Goal: Find contact information: Find contact information

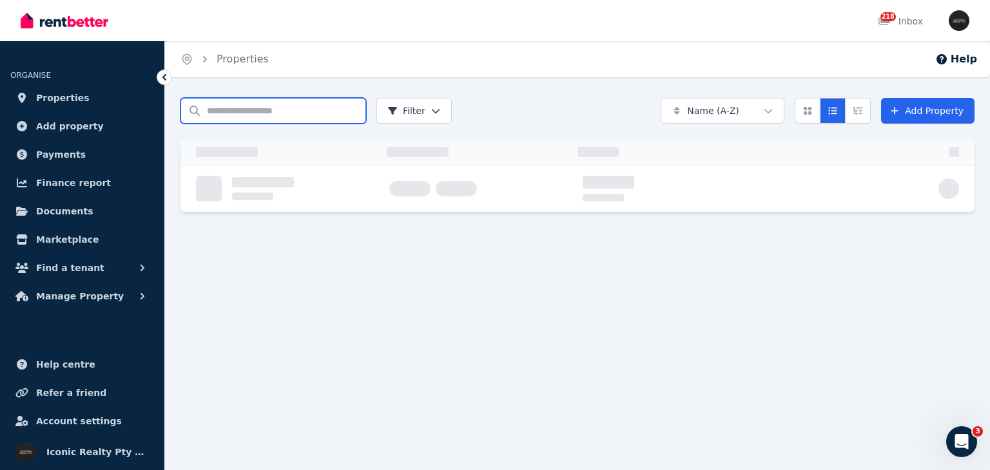
click at [241, 112] on input "Search properties" at bounding box center [273, 111] width 186 height 26
type input "***"
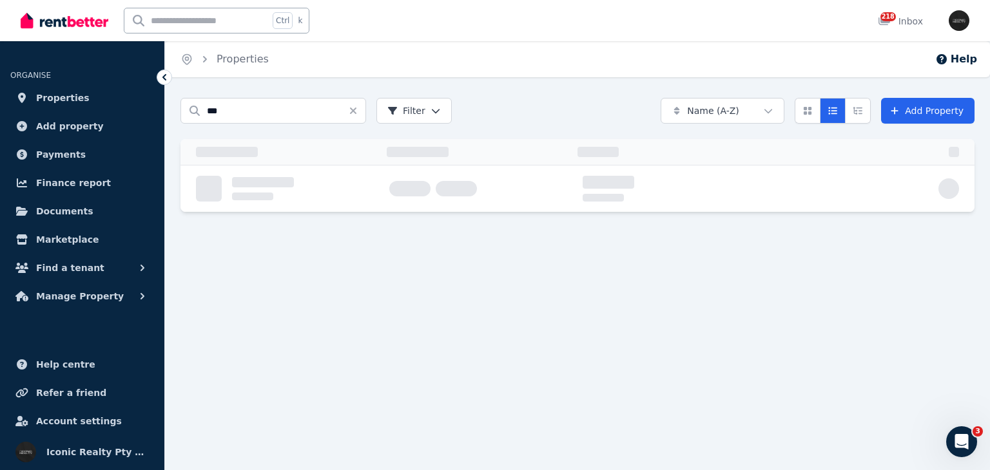
click at [233, 345] on div "Home Properties Help Search properties *** Filter Name (A-Z) Add Property" at bounding box center [495, 235] width 990 height 470
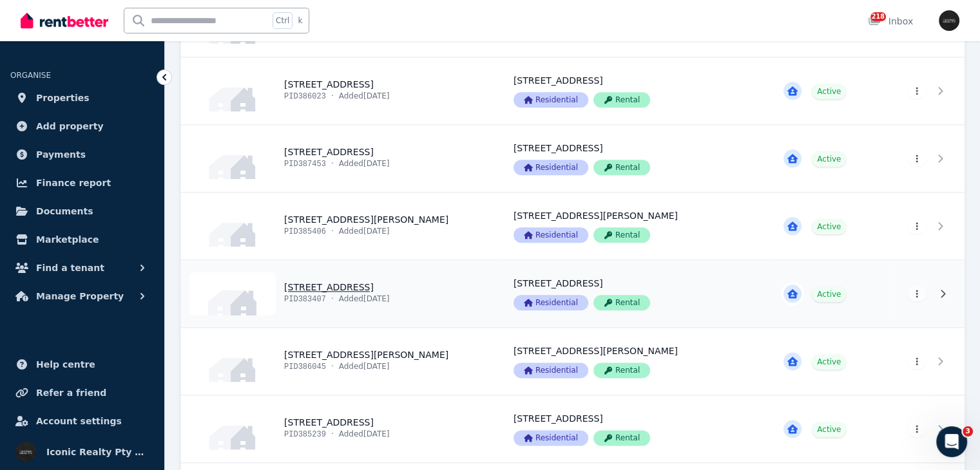
scroll to position [1486, 0]
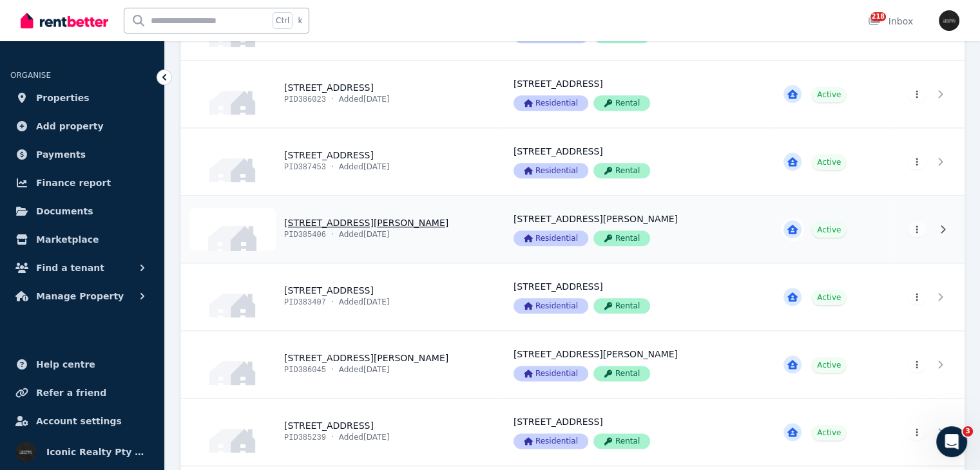
click at [484, 225] on link "View property details" at bounding box center [339, 229] width 317 height 67
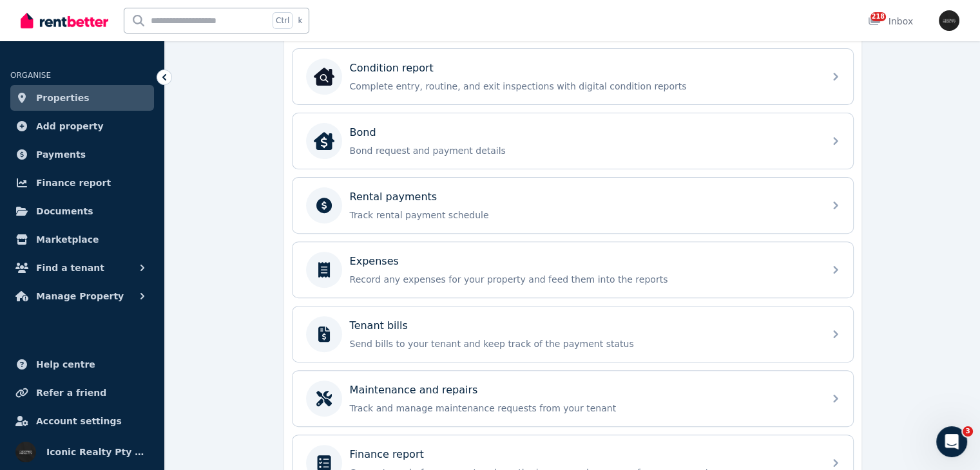
scroll to position [441, 0]
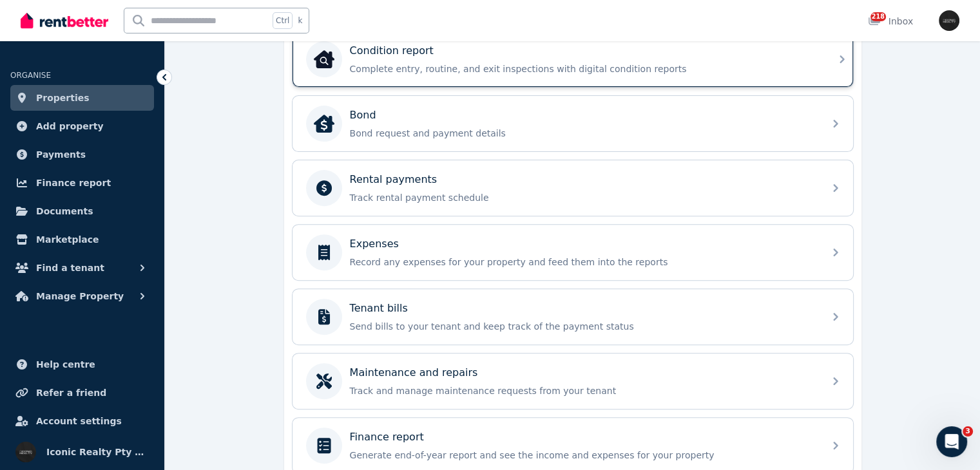
click at [814, 53] on div "Condition report" at bounding box center [583, 50] width 466 height 15
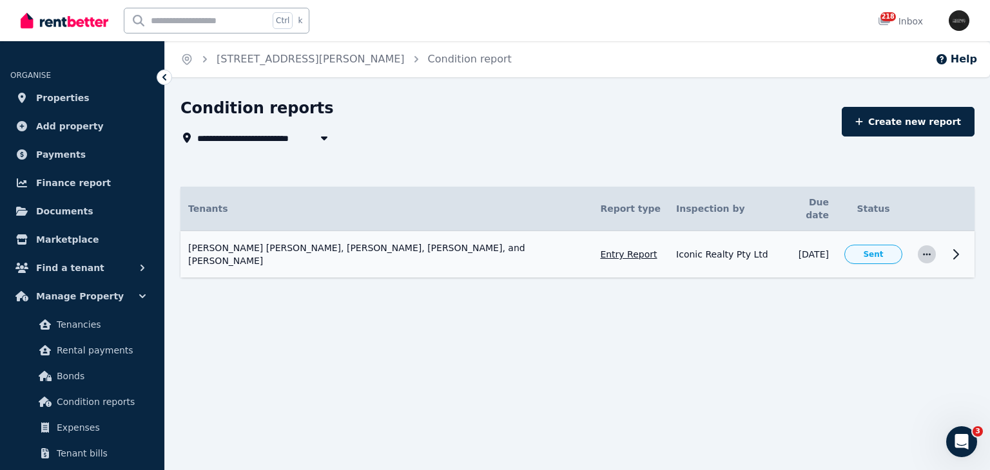
click at [923, 250] on icon "button" at bounding box center [926, 254] width 10 height 9
click at [956, 247] on icon at bounding box center [955, 254] width 15 height 15
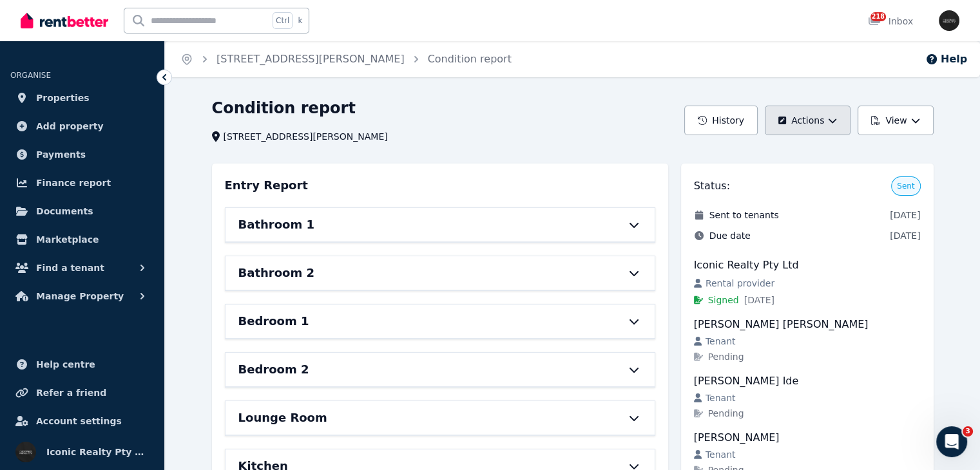
click at [850, 128] on button "Actions" at bounding box center [808, 121] width 86 height 30
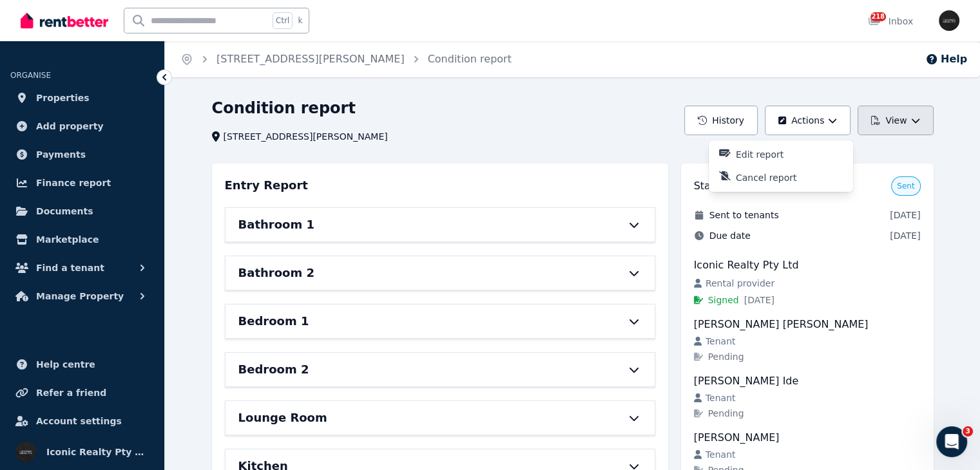
click at [917, 122] on icon "button" at bounding box center [915, 120] width 9 height 9
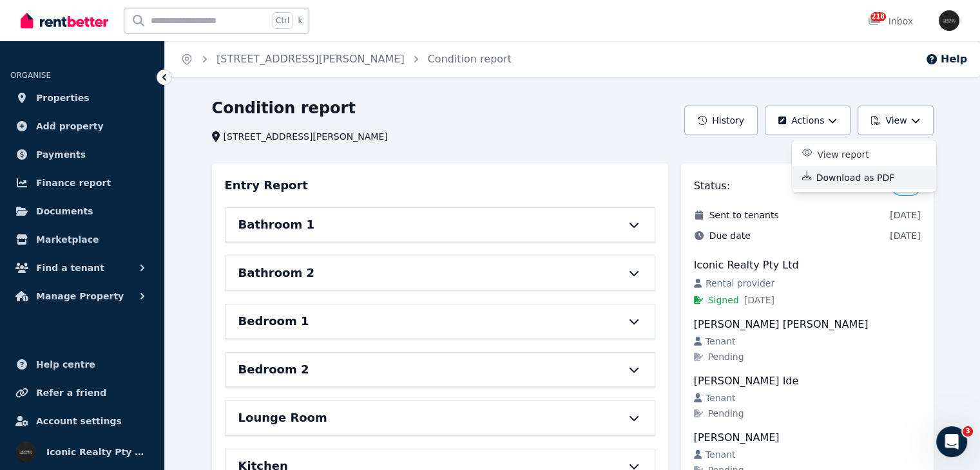
click at [897, 173] on div "Download as PDF" at bounding box center [871, 177] width 110 height 13
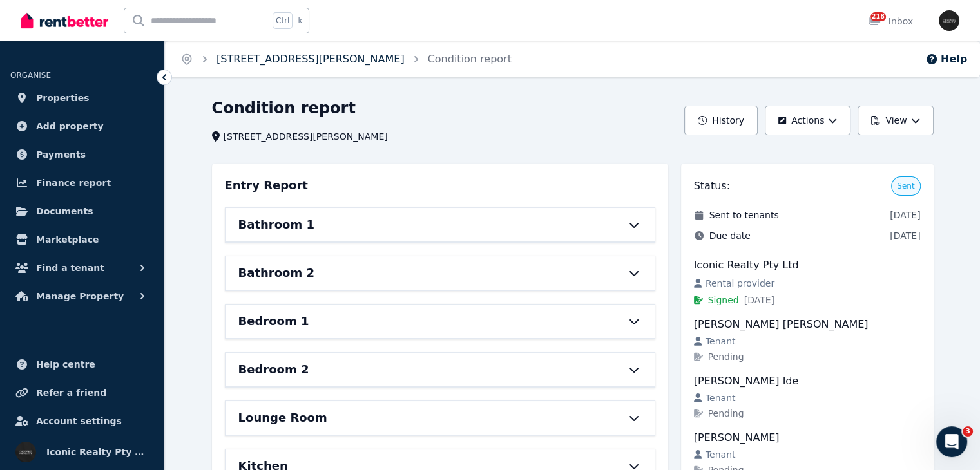
click at [296, 60] on link "[STREET_ADDRESS][PERSON_NAME]" at bounding box center [310, 59] width 188 height 12
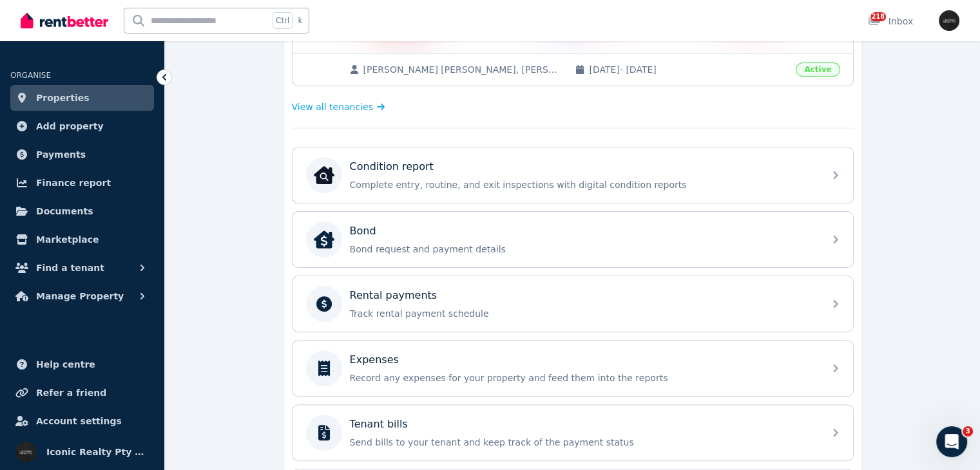
scroll to position [322, 0]
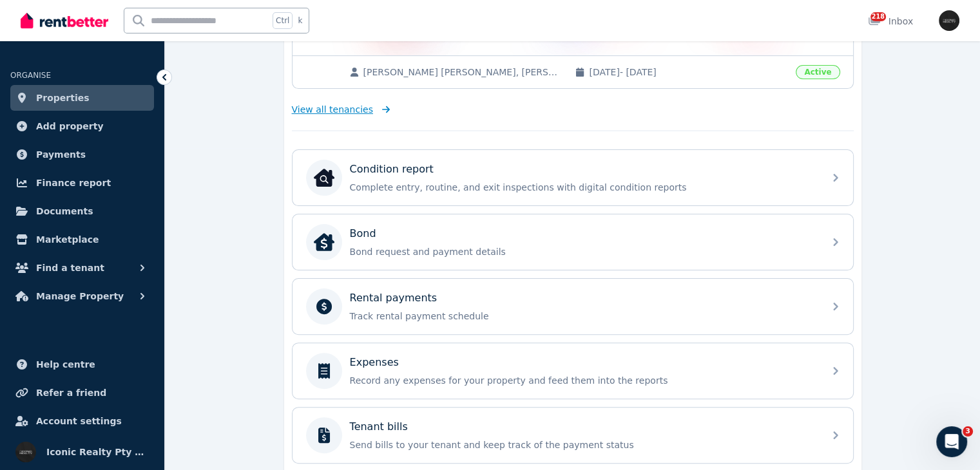
click at [345, 114] on span "View all tenancies" at bounding box center [332, 109] width 81 height 13
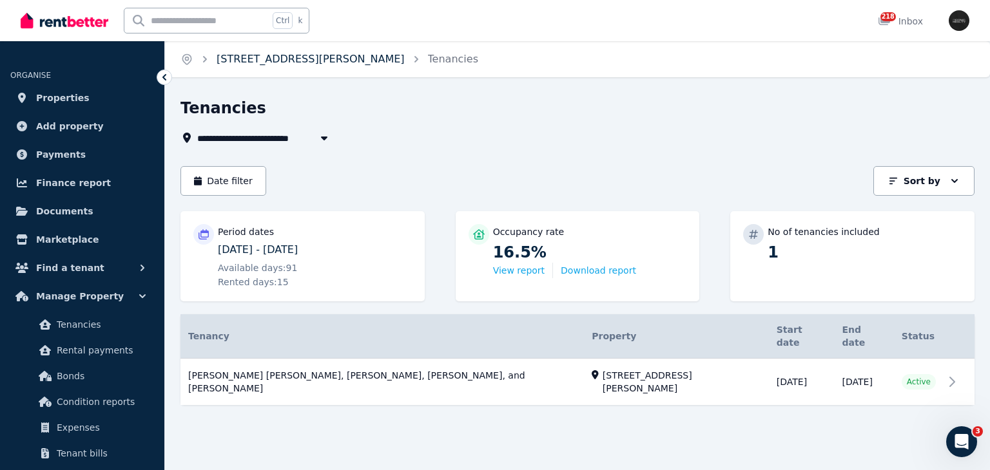
click at [276, 58] on link "[STREET_ADDRESS][PERSON_NAME]" at bounding box center [310, 59] width 188 height 12
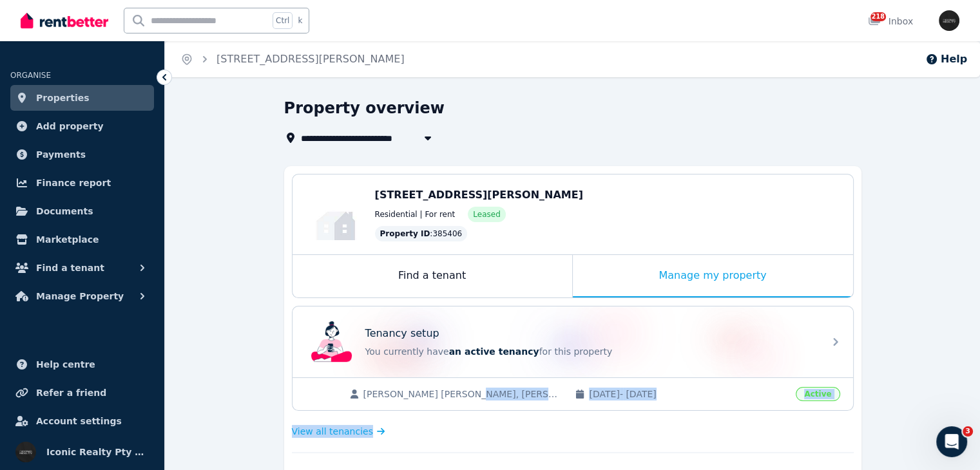
scroll to position [3, 0]
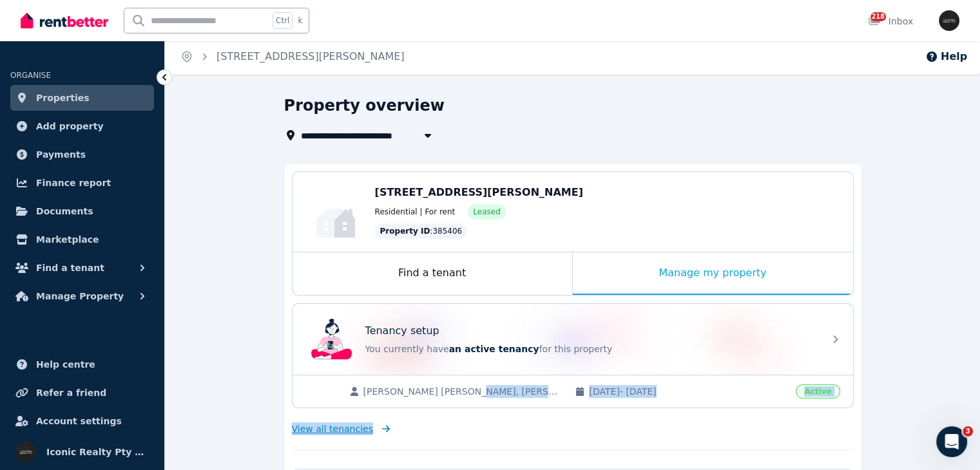
drag, startPoint x: 461, startPoint y: 390, endPoint x: 371, endPoint y: 428, distance: 97.9
click at [377, 429] on icon at bounding box center [383, 429] width 13 height 9
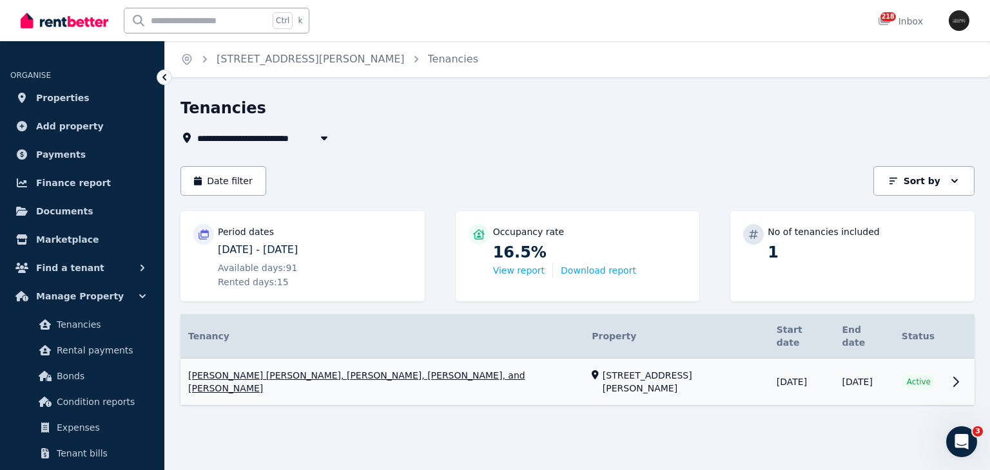
click at [565, 362] on link "View property details" at bounding box center [577, 382] width 794 height 47
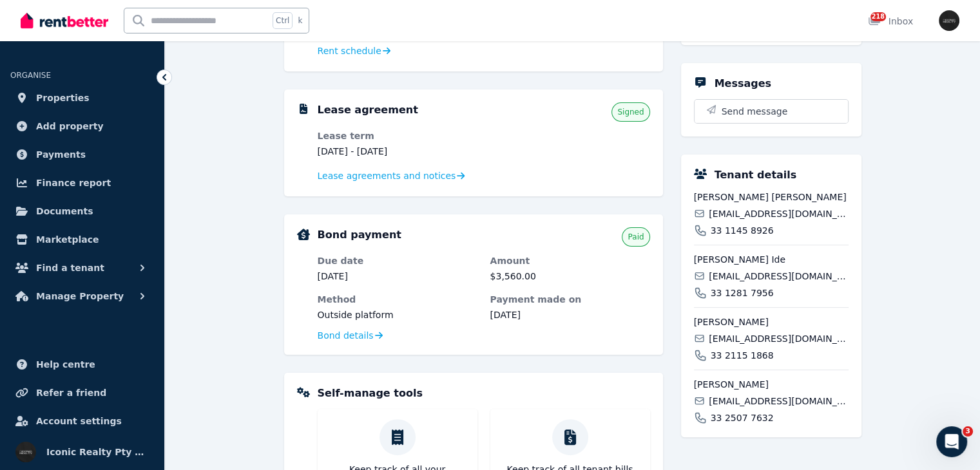
scroll to position [243, 0]
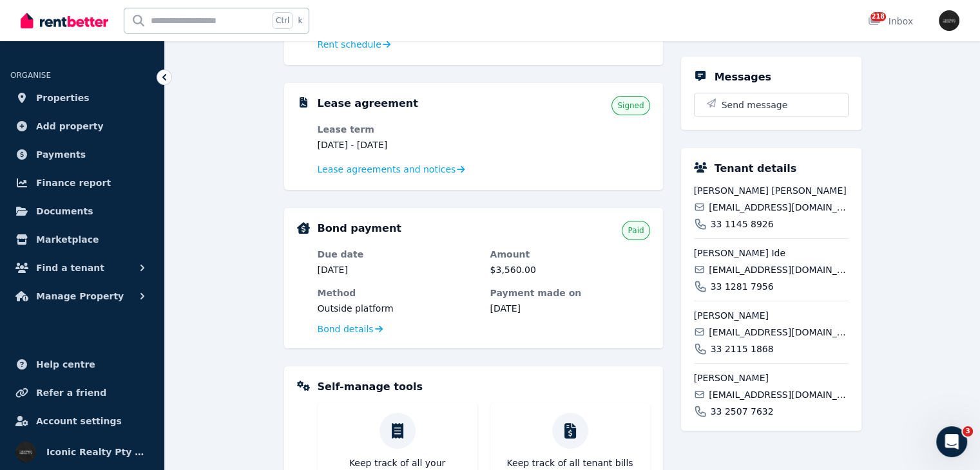
click at [819, 209] on span "[EMAIL_ADDRESS][DOMAIN_NAME]" at bounding box center [778, 207] width 139 height 13
drag, startPoint x: 819, startPoint y: 209, endPoint x: 831, endPoint y: 213, distance: 13.0
click at [831, 213] on div "[PERSON_NAME] [PERSON_NAME] [EMAIL_ADDRESS][DOMAIN_NAME] 33 1145 8926" at bounding box center [771, 207] width 155 height 46
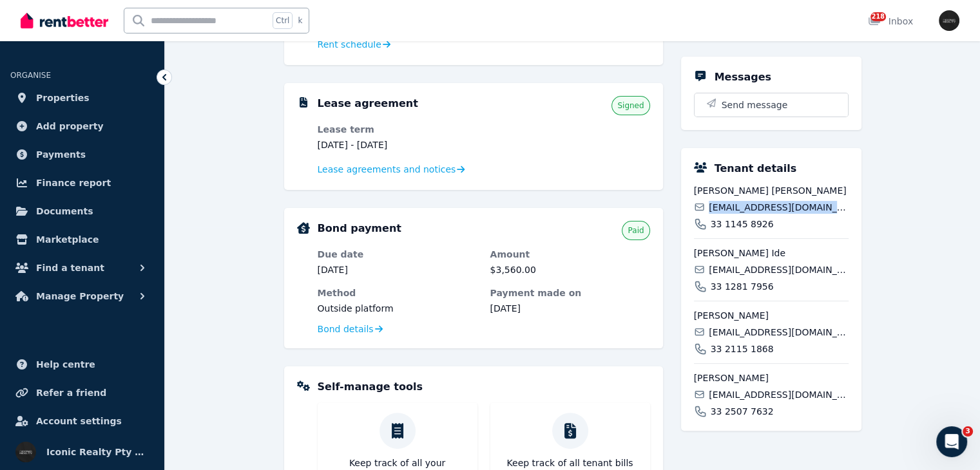
copy div "[EMAIL_ADDRESS][DOMAIN_NAME]"
click at [779, 265] on span "[EMAIL_ADDRESS][DOMAIN_NAME]" at bounding box center [778, 269] width 139 height 13
copy div "[EMAIL_ADDRESS][DOMAIN_NAME]"
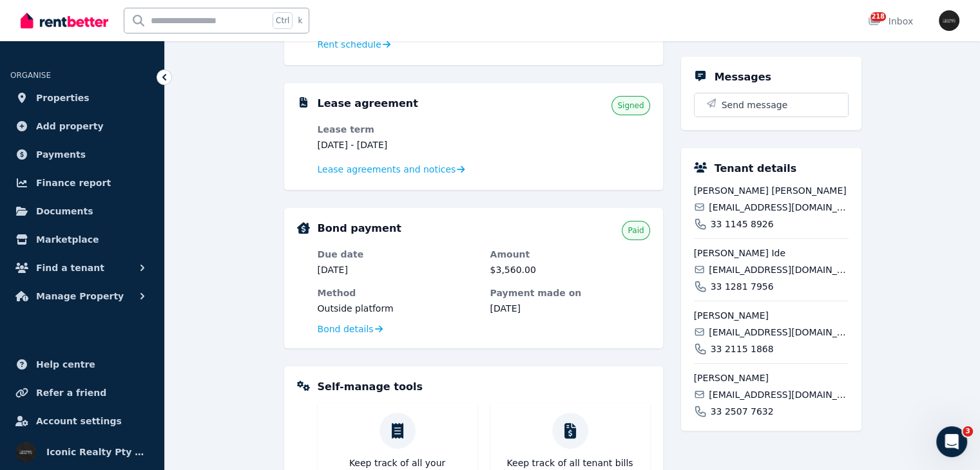
click at [783, 333] on span "[EMAIL_ADDRESS][DOMAIN_NAME]" at bounding box center [778, 332] width 139 height 13
copy div "[EMAIL_ADDRESS][DOMAIN_NAME]"
click at [816, 394] on span "[EMAIL_ADDRESS][DOMAIN_NAME]" at bounding box center [778, 394] width 139 height 13
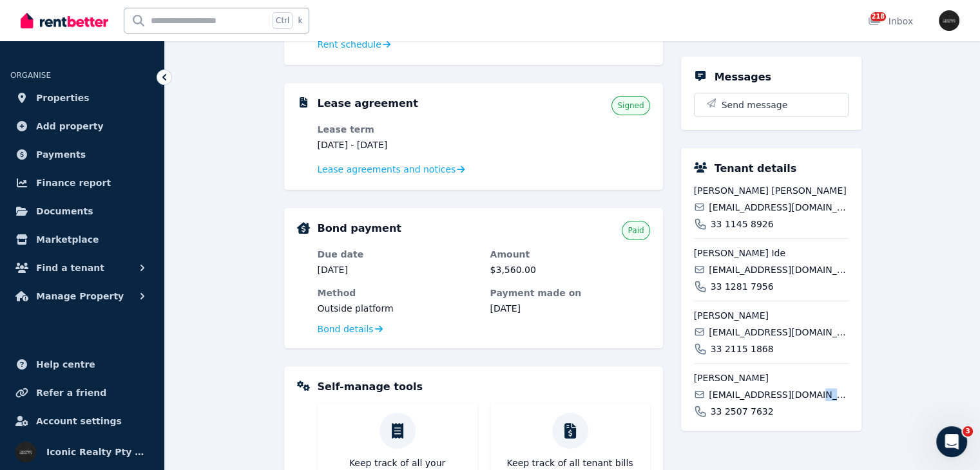
click at [816, 394] on span "[EMAIL_ADDRESS][DOMAIN_NAME]" at bounding box center [778, 394] width 139 height 13
copy div "[EMAIL_ADDRESS][DOMAIN_NAME]"
